Goal: Information Seeking & Learning: Learn about a topic

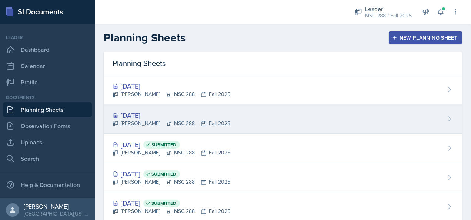
click at [153, 113] on div "[DATE]" at bounding box center [172, 115] width 118 height 10
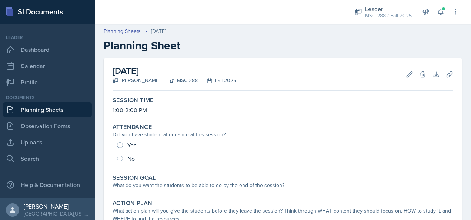
scroll to position [111, 0]
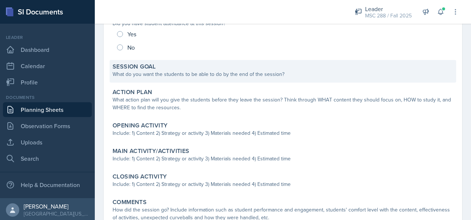
click at [215, 68] on div "Session Goal" at bounding box center [283, 66] width 341 height 7
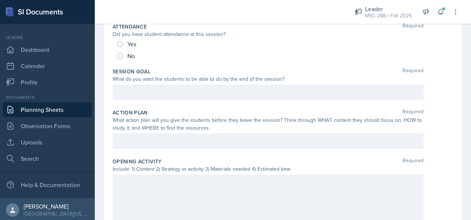
click at [184, 89] on div at bounding box center [268, 92] width 311 height 16
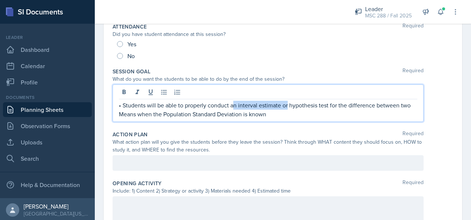
drag, startPoint x: 286, startPoint y: 103, endPoint x: 233, endPoint y: 104, distance: 53.7
click at [233, 104] on p "• Students will be able to properly conduct an interval estimate or hypothesis …" at bounding box center [268, 110] width 298 height 18
click at [222, 111] on p "• Students will be able to properly conduct a hypothesis test for the differenc…" at bounding box center [268, 110] width 298 height 18
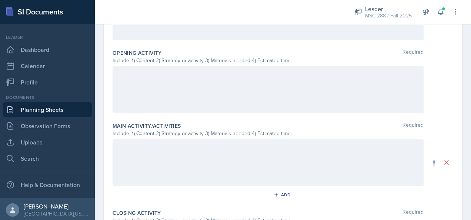
scroll to position [222, 0]
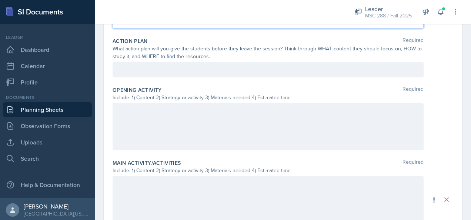
click at [157, 68] on div at bounding box center [268, 70] width 311 height 16
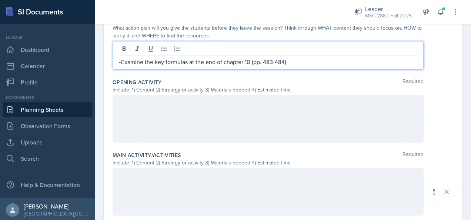
scroll to position [246, 0]
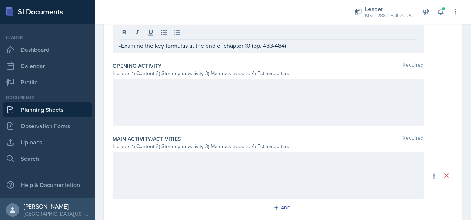
click at [173, 80] on div at bounding box center [268, 102] width 311 height 47
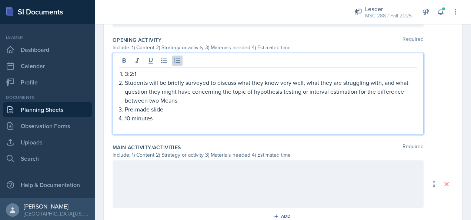
click at [134, 126] on p at bounding box center [268, 127] width 298 height 9
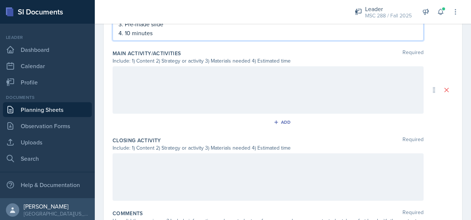
scroll to position [401, 0]
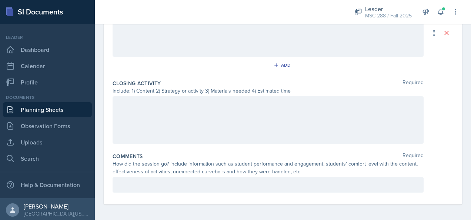
click at [155, 110] on div at bounding box center [268, 119] width 311 height 47
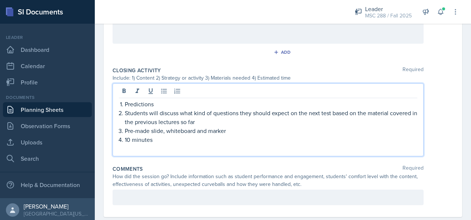
click at [144, 148] on p at bounding box center [268, 148] width 298 height 9
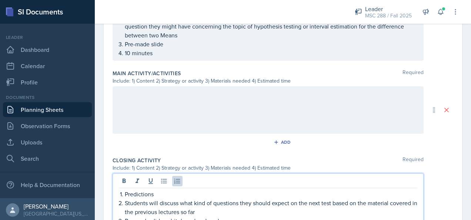
scroll to position [290, 0]
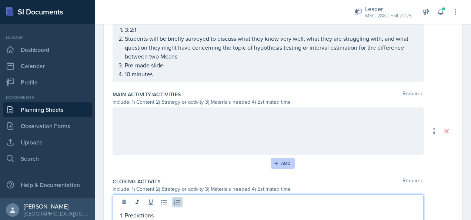
click at [271, 158] on button "Add" at bounding box center [283, 163] width 24 height 11
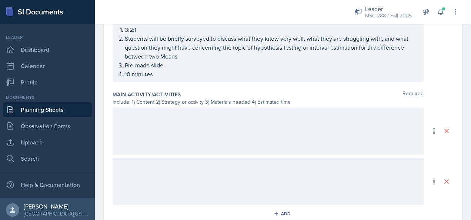
scroll to position [327, 0]
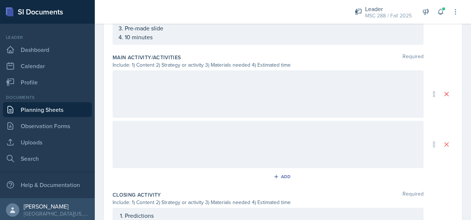
click at [274, 135] on div at bounding box center [268, 144] width 311 height 47
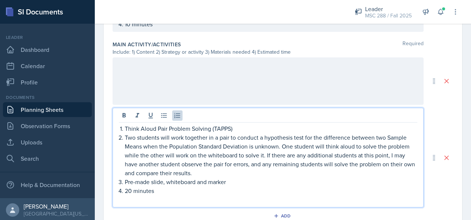
click at [166, 199] on p at bounding box center [268, 199] width 298 height 9
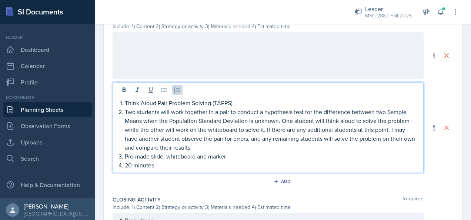
scroll to position [377, 0]
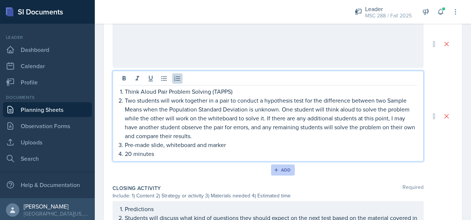
click at [276, 167] on div "Add" at bounding box center [283, 170] width 16 height 6
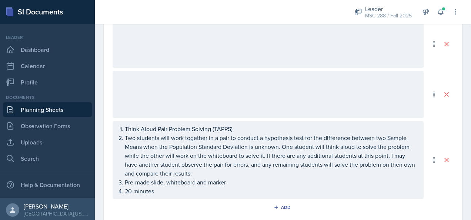
click at [319, 85] on div at bounding box center [268, 94] width 311 height 47
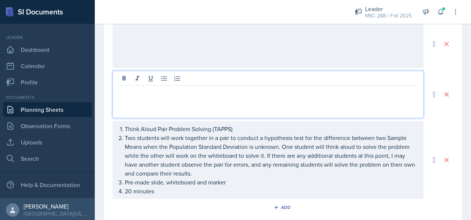
scroll to position [390, 0]
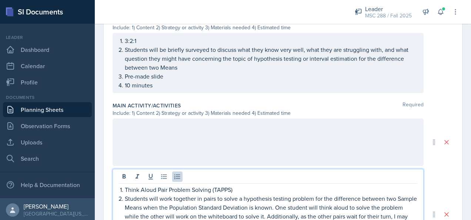
click at [181, 122] on p at bounding box center [268, 126] width 298 height 9
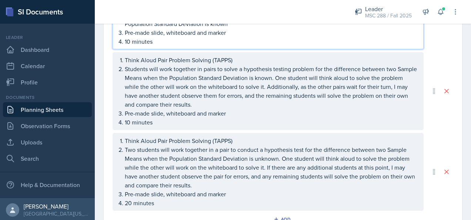
scroll to position [440, 0]
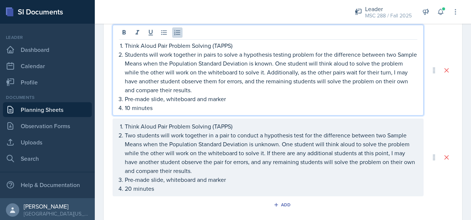
click at [130, 103] on p "10 minutes" at bounding box center [271, 107] width 292 height 9
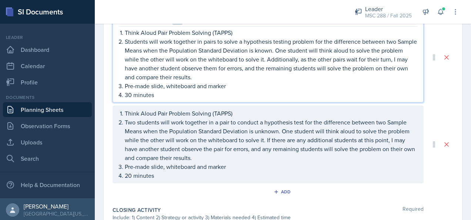
click at [244, 39] on p "Students will work together in pairs to solve a hypothesis testing problem for …" at bounding box center [271, 59] width 292 height 44
click at [313, 40] on p "Students will work together in pairs to solve 2 hypothesis testing problem for …" at bounding box center [271, 59] width 292 height 44
drag, startPoint x: 293, startPoint y: 48, endPoint x: 298, endPoint y: 55, distance: 8.0
click at [293, 48] on p "Students will work together in pairs to solve 2 hypothesis testing problems, 1 …" at bounding box center [271, 59] width 292 height 44
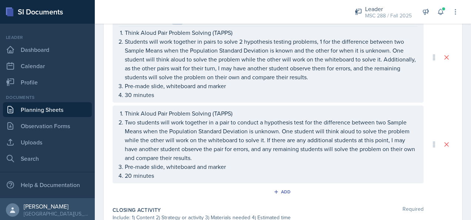
drag, startPoint x: 166, startPoint y: 178, endPoint x: 130, endPoint y: 133, distance: 57.5
click at [130, 133] on div "Think Aloud Pair Problem Solving (TAPPS) Two students will work together in a p…" at bounding box center [268, 144] width 311 height 78
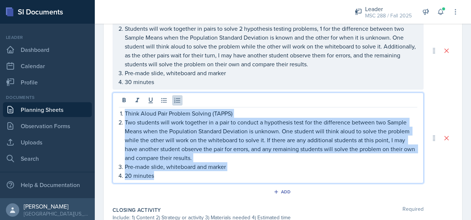
drag, startPoint x: 160, startPoint y: 170, endPoint x: 123, endPoint y: 113, distance: 67.3
click at [125, 113] on ol "Think Aloud Pair Problem Solving (TAPPS) Two students will work together in a p…" at bounding box center [271, 144] width 292 height 71
click at [443, 135] on icon at bounding box center [446, 137] width 7 height 7
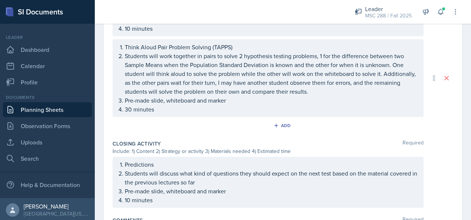
scroll to position [366, 0]
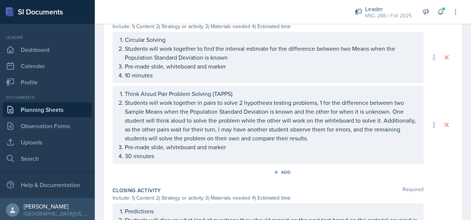
click at [192, 91] on div "Think Aloud Pair Problem Solving (TAPPS) Students will work together in pairs t…" at bounding box center [268, 125] width 311 height 78
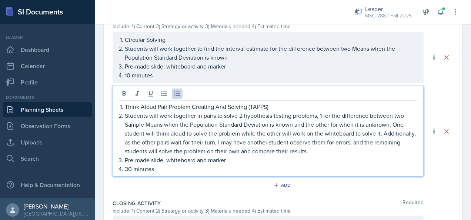
click at [262, 103] on p "Think Aloud Pair Problem Creating And Solving (TAPPS)" at bounding box center [271, 106] width 292 height 9
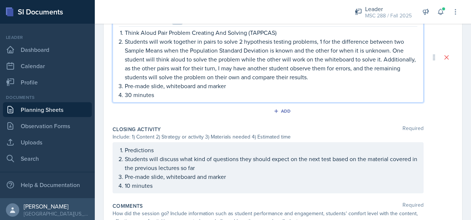
scroll to position [403, 0]
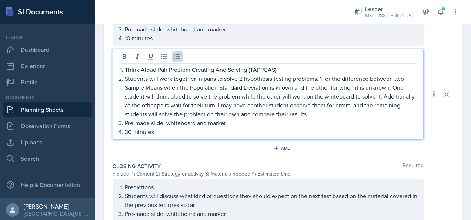
click at [223, 76] on p "Students will work together in pairs to solve 2 hypothesis testing problems, 1 …" at bounding box center [271, 96] width 292 height 44
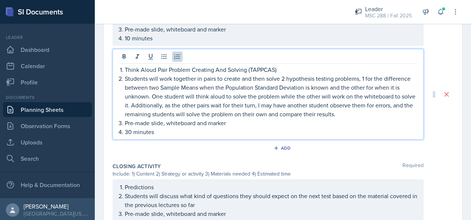
click at [146, 103] on p "Students will work together in pairs to create and then solve 2 hypothesis test…" at bounding box center [271, 96] width 292 height 44
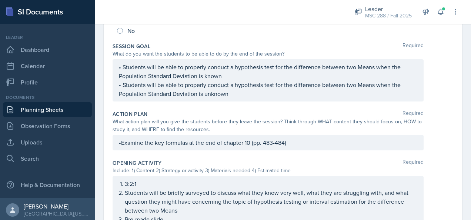
scroll to position [148, 0]
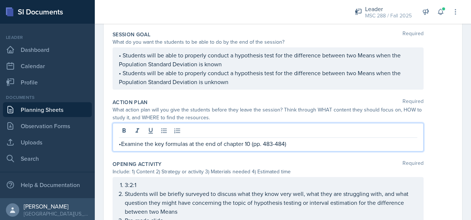
click at [119, 139] on p "•Examine the key formulas at the end of chapter 10 (pp. 483-484)" at bounding box center [268, 143] width 298 height 9
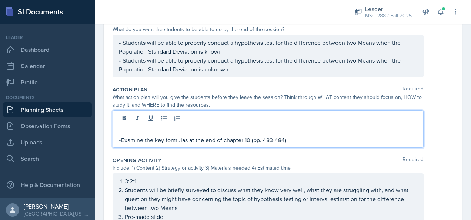
click at [149, 135] on p "•Examine the key formulas at the end of chapter 10 (pp. 483-484)" at bounding box center [268, 139] width 298 height 9
click at [124, 133] on p at bounding box center [268, 131] width 298 height 9
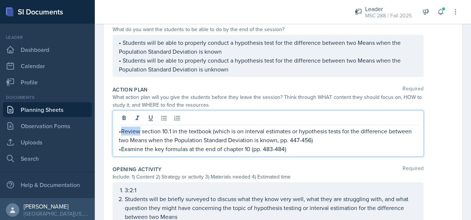
drag, startPoint x: 121, startPoint y: 130, endPoint x: 138, endPoint y: 130, distance: 17.4
click at [138, 130] on p "•Review section 10.1 in the textbook (which is on interval estimates or hypothe…" at bounding box center [268, 136] width 298 height 18
click at [154, 130] on p "•Skim section 10.1 in the textbook (which is on interval estimates or hypothesi…" at bounding box center [268, 136] width 298 height 18
click at [169, 129] on p "•Skim sections 10.1 in the textbook (which is on interval estimates or hypothes…" at bounding box center [268, 136] width 298 height 18
click at [305, 149] on p "•Examine the key formulas at the end of chapter 10 (pp. 483-484)" at bounding box center [268, 148] width 298 height 9
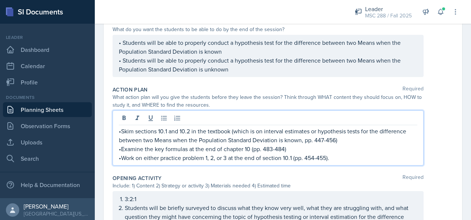
click at [159, 156] on p "•Work on either practice problem 1, 2, or 3 at the end of section 10.1 (pp. 454…" at bounding box center [268, 157] width 298 height 9
drag, startPoint x: 189, startPoint y: 155, endPoint x: 209, endPoint y: 158, distance: 20.5
click at [209, 158] on p "•Work on practice problem 1, 2, or 3 at the end of section 10.1 (pp. 454-455)." at bounding box center [268, 157] width 298 height 9
drag, startPoint x: 261, startPoint y: 156, endPoint x: 232, endPoint y: 157, distance: 29.2
click at [232, 157] on p "•Work on practice problem 38 at the end of section 10.1 (pp. 454-455)." at bounding box center [268, 157] width 298 height 9
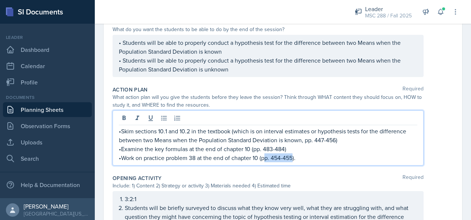
drag, startPoint x: 265, startPoint y: 157, endPoint x: 294, endPoint y: 157, distance: 28.5
click at [294, 157] on p "•Work on practice problem 38 at the end of chapter 10 (pp. 454-455)." at bounding box center [268, 157] width 298 height 9
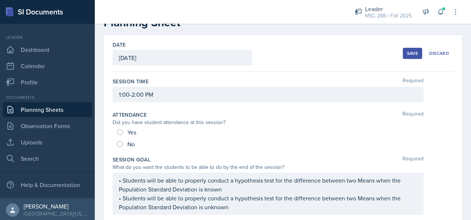
scroll to position [0, 0]
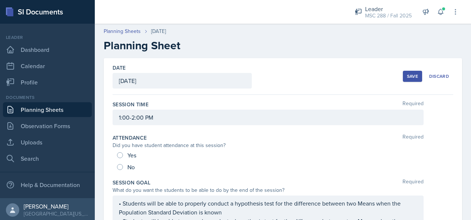
click at [407, 76] on div "Save" at bounding box center [412, 76] width 11 height 6
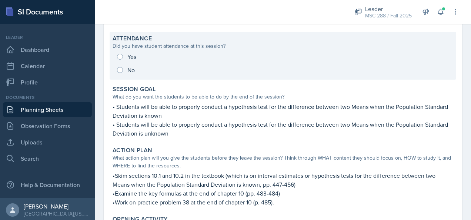
scroll to position [111, 0]
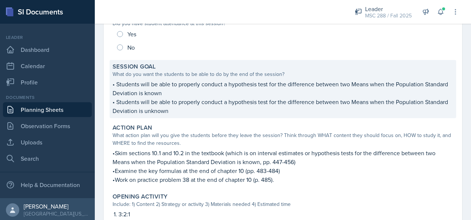
click at [113, 83] on p "• Students will be able to properly conduct a hypothesis test for the differenc…" at bounding box center [283, 89] width 341 height 18
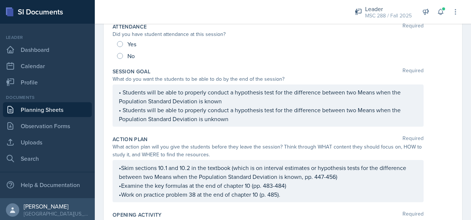
drag, startPoint x: 118, startPoint y: 92, endPoint x: 239, endPoint y: 102, distance: 122.2
click at [239, 102] on div "• Students will be able to properly conduct a hypothesis test for the differenc…" at bounding box center [268, 105] width 311 height 42
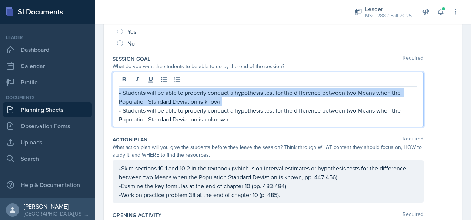
drag, startPoint x: 223, startPoint y: 102, endPoint x: 118, endPoint y: 91, distance: 105.7
click at [118, 91] on div "• Students will be able to properly conduct a hypothesis test for the differenc…" at bounding box center [268, 99] width 311 height 55
copy p "• Students will be able to properly conduct a hypothesis test for the differenc…"
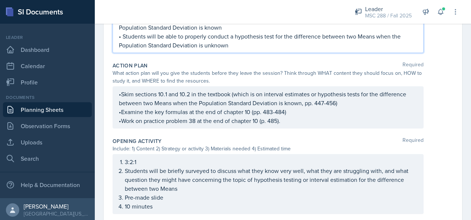
scroll to position [211, 0]
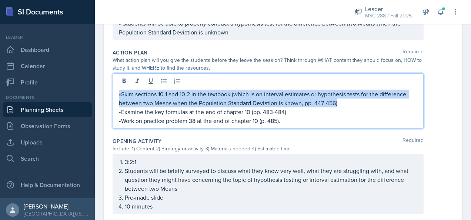
drag, startPoint x: 355, startPoint y: 103, endPoint x: 116, endPoint y: 93, distance: 238.6
click at [116, 93] on div "•Skim sections 10.1 and 10.2 in the textbook (which is on interval estimates or…" at bounding box center [268, 100] width 311 height 55
copy p "•Skim sections 10.1 and 10.2 in the textbook (which is on interval estimates or…"
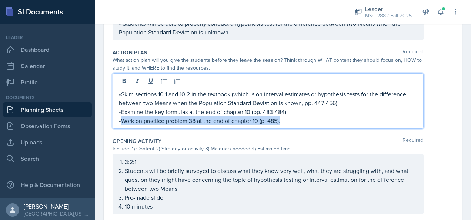
drag, startPoint x: 121, startPoint y: 122, endPoint x: 289, endPoint y: 129, distance: 167.4
click at [289, 129] on div "Action Plan Required What action plan will you give the students before they le…" at bounding box center [283, 90] width 341 height 88
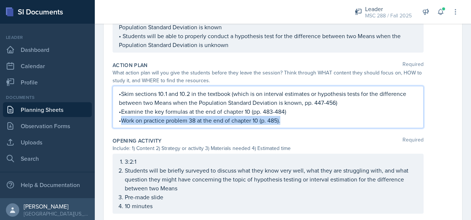
copy p "Work on practice problem 38 at the end of chapter 10 (p. 485)."
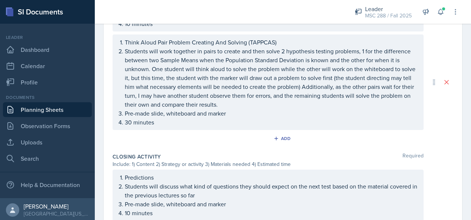
scroll to position [470, 0]
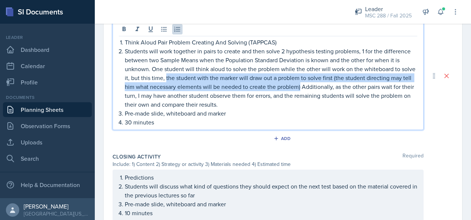
drag, startPoint x: 181, startPoint y: 76, endPoint x: 321, endPoint y: 86, distance: 141.0
click at [321, 86] on p "Students will work together in pairs to create and then solve 2 hypothesis test…" at bounding box center [271, 78] width 292 height 62
copy p "the student with the marker will draw out a problem to solve first (the student…"
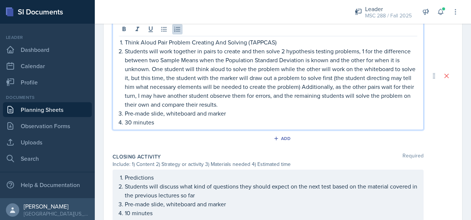
click at [328, 89] on p "Students will work together in pairs to create and then solve 2 hypothesis test…" at bounding box center [271, 78] width 292 height 62
click at [322, 84] on p "Students will work together in pairs to create and then solve 2 hypothesis test…" at bounding box center [271, 78] width 292 height 62
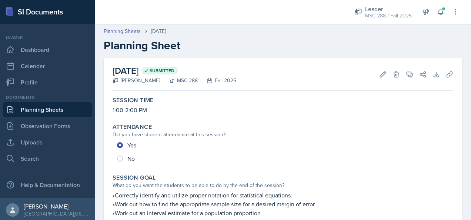
scroll to position [518, 0]
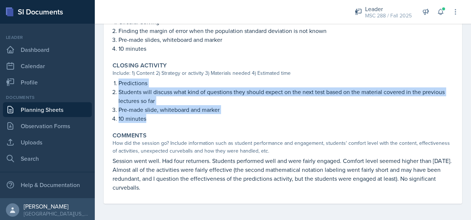
click at [65, 107] on link "Planning Sheets" at bounding box center [47, 109] width 89 height 15
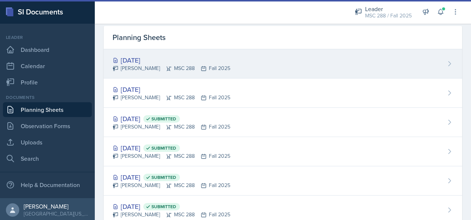
scroll to position [37, 0]
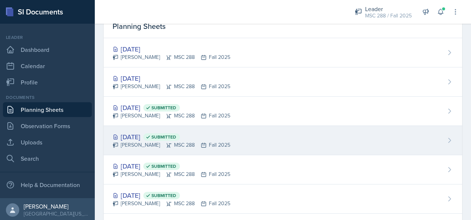
click at [135, 139] on div "[DATE] Submitted" at bounding box center [172, 137] width 118 height 10
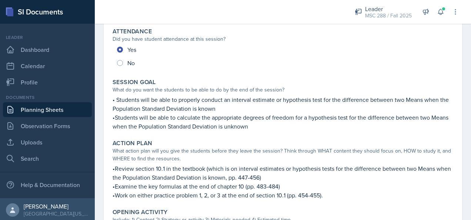
scroll to position [111, 0]
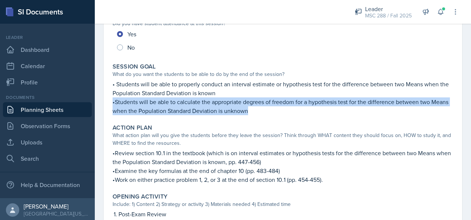
drag, startPoint x: 113, startPoint y: 101, endPoint x: 270, endPoint y: 111, distance: 157.9
click at [270, 111] on p "•Students will be able to calculate the appropriate degrees of freedom for a hy…" at bounding box center [283, 106] width 341 height 18
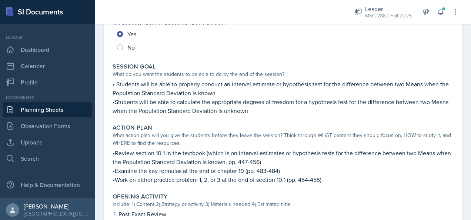
click at [235, 88] on p "• Students will be able to properly conduct an interval estimate or hypothesis …" at bounding box center [283, 89] width 341 height 18
click at [113, 84] on div "Session Goal What do you want the students to be able to do by the end of the s…" at bounding box center [283, 89] width 346 height 58
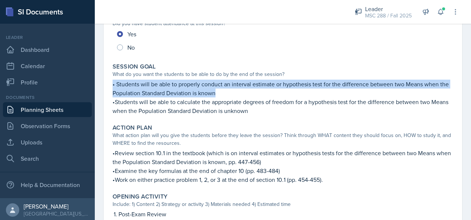
drag, startPoint x: 113, startPoint y: 83, endPoint x: 233, endPoint y: 93, distance: 120.7
click at [233, 93] on p "• Students will be able to properly conduct an interval estimate or hypothesis …" at bounding box center [283, 89] width 341 height 18
copy p "• Students will be able to properly conduct an interval estimate or hypothesis …"
click at [57, 111] on link "Planning Sheets" at bounding box center [47, 109] width 89 height 15
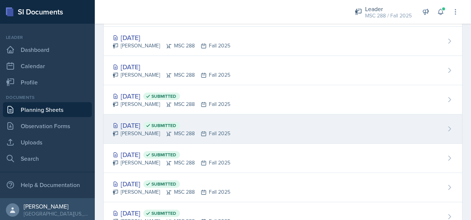
scroll to position [37, 0]
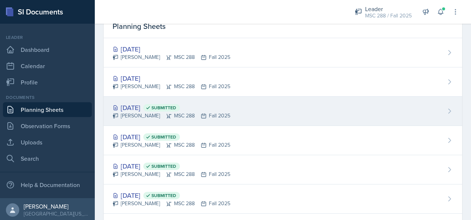
click at [147, 99] on div "[DATE] Submitted [PERSON_NAME] MSC 288 Fall 2025" at bounding box center [283, 111] width 358 height 29
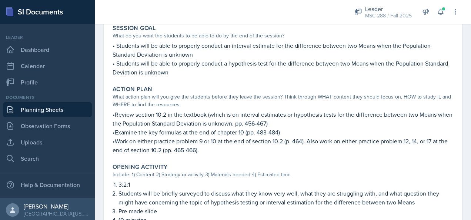
scroll to position [111, 0]
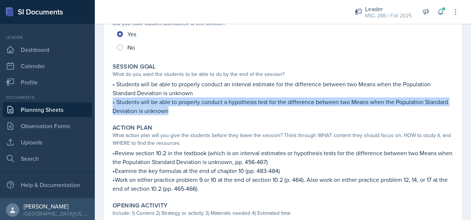
drag, startPoint x: 113, startPoint y: 102, endPoint x: 204, endPoint y: 114, distance: 92.2
click at [204, 114] on p "• Students will be able to properly conduct a hypothesis test for the differenc…" at bounding box center [283, 106] width 341 height 18
copy p "• Students will be able to properly conduct a hypothesis test for the differenc…"
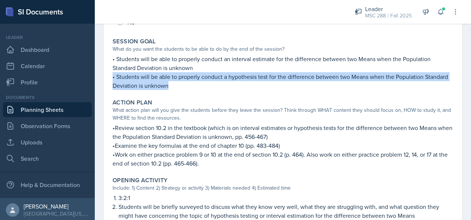
scroll to position [148, 0]
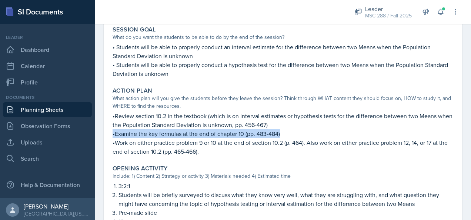
drag, startPoint x: 113, startPoint y: 133, endPoint x: 294, endPoint y: 136, distance: 181.0
click at [294, 136] on p "•Examine the key formulas at the end of chapter 10 (pp. 483-484)" at bounding box center [283, 133] width 341 height 9
copy p "•Examine the key formulas at the end of chapter 10 (pp. 483-484)"
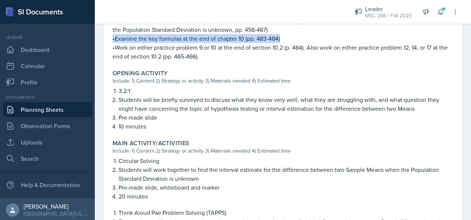
scroll to position [259, 0]
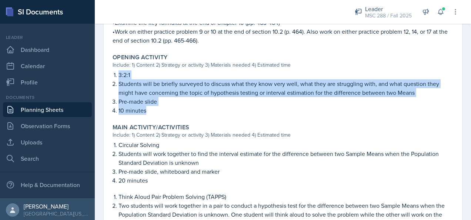
drag, startPoint x: 119, startPoint y: 73, endPoint x: 163, endPoint y: 109, distance: 56.6
click at [163, 109] on ol "3:2:1 Students will be briefly surveyed to discuss what they know very well, wh…" at bounding box center [285, 92] width 335 height 44
copy ol "3:2:1 Students will be briefly surveyed to discuss what they know very well, wh…"
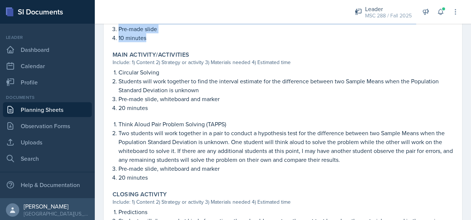
scroll to position [489, 0]
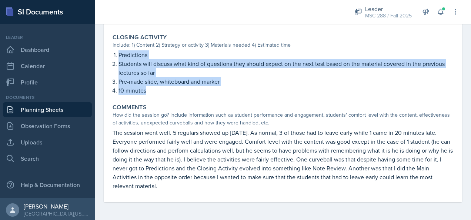
drag, startPoint x: 118, startPoint y: 56, endPoint x: 177, endPoint y: 91, distance: 68.4
click at [177, 91] on ol "Predictions Students will discuss what kind of questions they should expect on …" at bounding box center [285, 72] width 335 height 44
copy ol "Predictions Students will discuss what kind of questions they should expect on …"
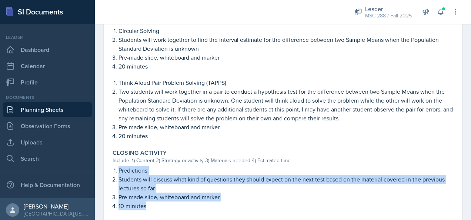
scroll to position [341, 0]
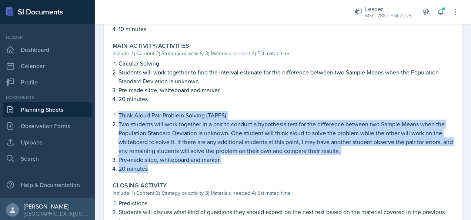
drag, startPoint x: 119, startPoint y: 114, endPoint x: 201, endPoint y: 165, distance: 96.8
click at [201, 165] on ol "Think Aloud Pair Problem Solving (TAPPS) Two students will work together in a p…" at bounding box center [285, 142] width 335 height 62
copy ol "Think Aloud Pair Problem Solving (TAPPS) Two students will work together in a p…"
click at [59, 109] on link "Planning Sheets" at bounding box center [47, 109] width 89 height 15
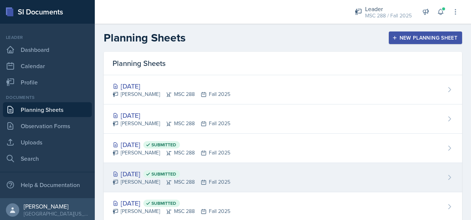
click at [132, 175] on div "[DATE] Submitted" at bounding box center [172, 174] width 118 height 10
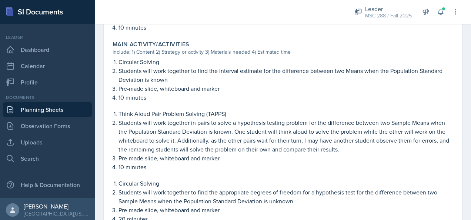
scroll to position [370, 0]
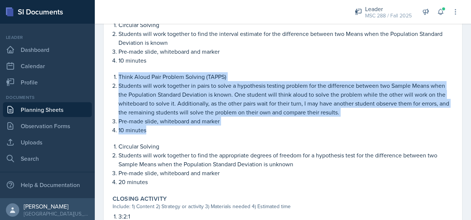
drag, startPoint x: 118, startPoint y: 74, endPoint x: 168, endPoint y: 127, distance: 73.1
click at [168, 127] on ol "Think Aloud Pair Problem Solving (TAPPS) Students will work together in pairs t…" at bounding box center [285, 103] width 335 height 62
copy ol "Think Aloud Pair Problem Solving (TAPPS) Students will work together in pairs t…"
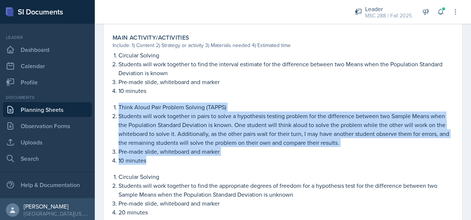
scroll to position [333, 0]
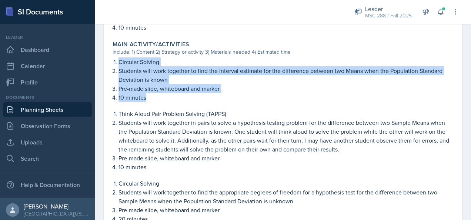
drag, startPoint x: 154, startPoint y: 96, endPoint x: 116, endPoint y: 61, distance: 51.1
click at [118, 61] on ol "Circular Solving Students will work together to find the interval estimate for …" at bounding box center [285, 79] width 335 height 44
copy ol "Circular Solving Students will work together to find the interval estimate for …"
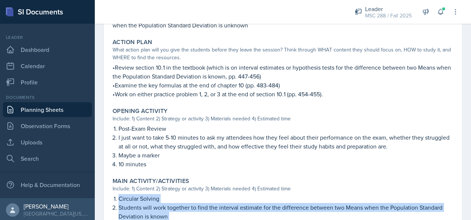
scroll to position [185, 0]
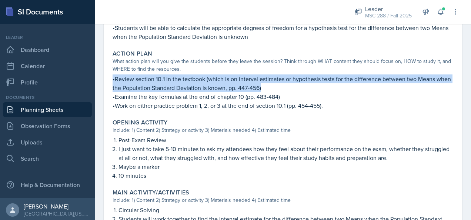
drag, startPoint x: 113, startPoint y: 80, endPoint x: 284, endPoint y: 90, distance: 171.7
click at [284, 90] on p "•Review section 10.1 in the textbook (which is on interval estimates or hypothe…" at bounding box center [283, 83] width 341 height 18
copy p "•Review section 10.1 in the textbook (which is on interval estimates or hypothe…"
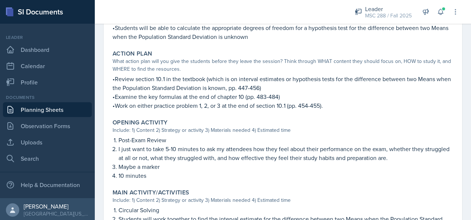
click at [117, 105] on p "•Work on either practice problem 1, 2, or 3 at the end of section 10.1 (pp. 454…" at bounding box center [283, 105] width 341 height 9
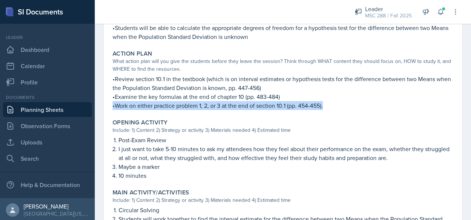
drag, startPoint x: 113, startPoint y: 104, endPoint x: 344, endPoint y: 105, distance: 230.6
click at [344, 105] on p "•Work on either practice problem 1, 2, or 3 at the end of section 10.1 (pp. 454…" at bounding box center [283, 105] width 341 height 9
copy p "•Work on either practice problem 1, 2, or 3 at the end of section 10.1 (pp. 454…"
click at [53, 111] on link "Planning Sheets" at bounding box center [47, 109] width 89 height 15
